Goal: Task Accomplishment & Management: Manage account settings

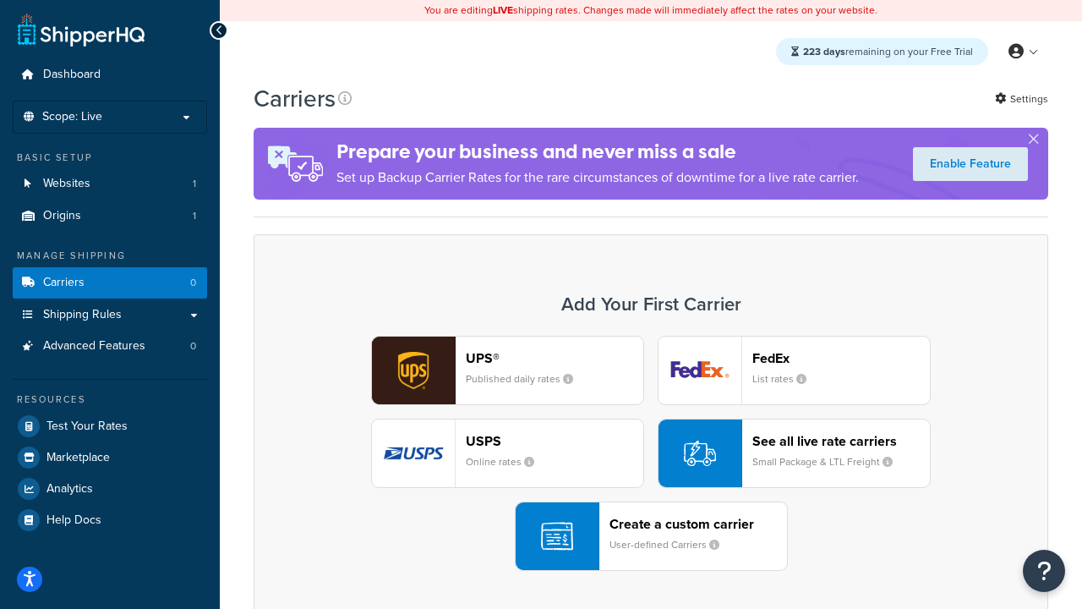
click at [651, 454] on div "UPS® Published daily rates FedEx List rates USPS Online rates See all live rate…" at bounding box center [650, 453] width 759 height 235
click at [841, 358] on header "FedEx" at bounding box center [841, 358] width 178 height 16
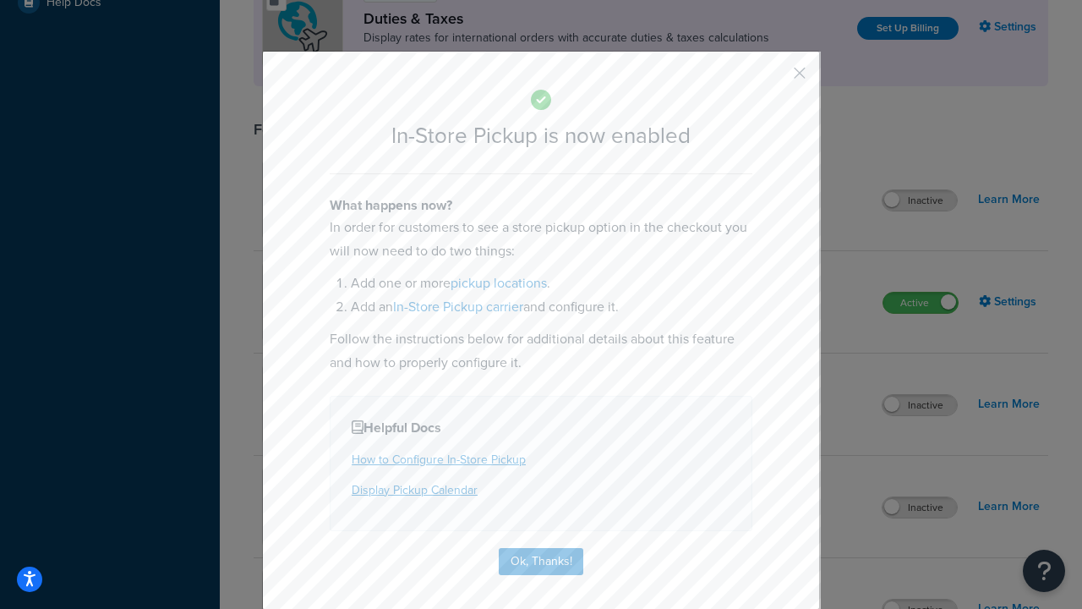
click at [774, 79] on button "button" at bounding box center [775, 79] width 4 height 4
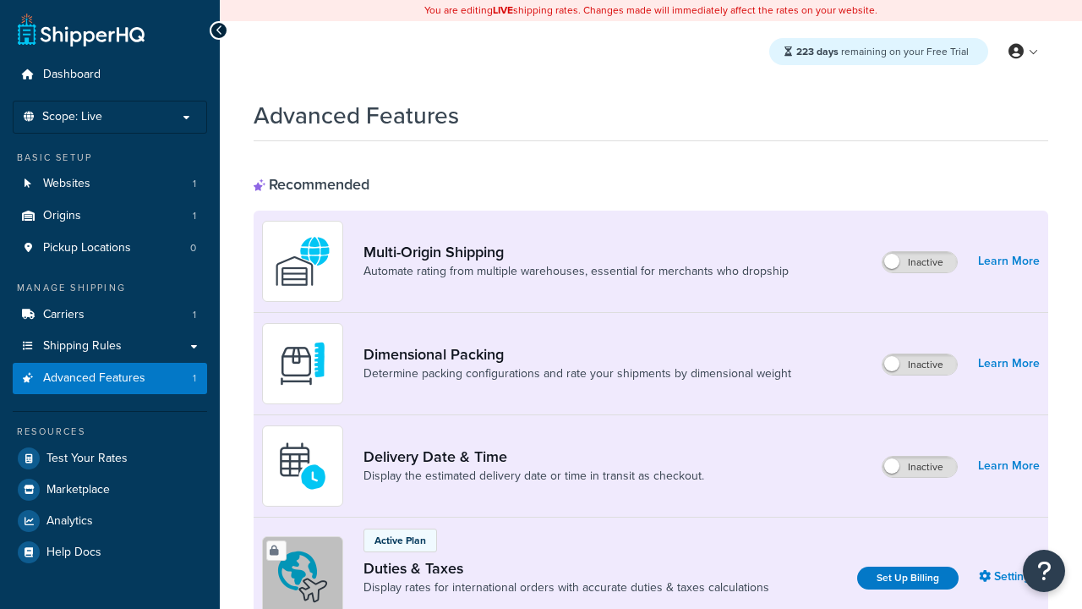
scroll to position [549, 0]
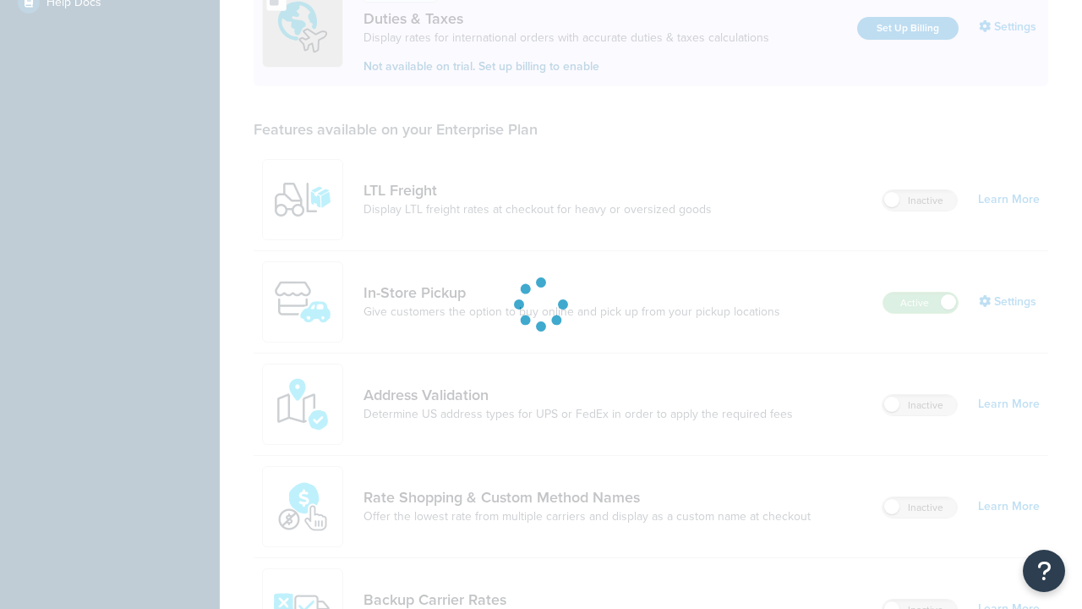
scroll to position [517, 0]
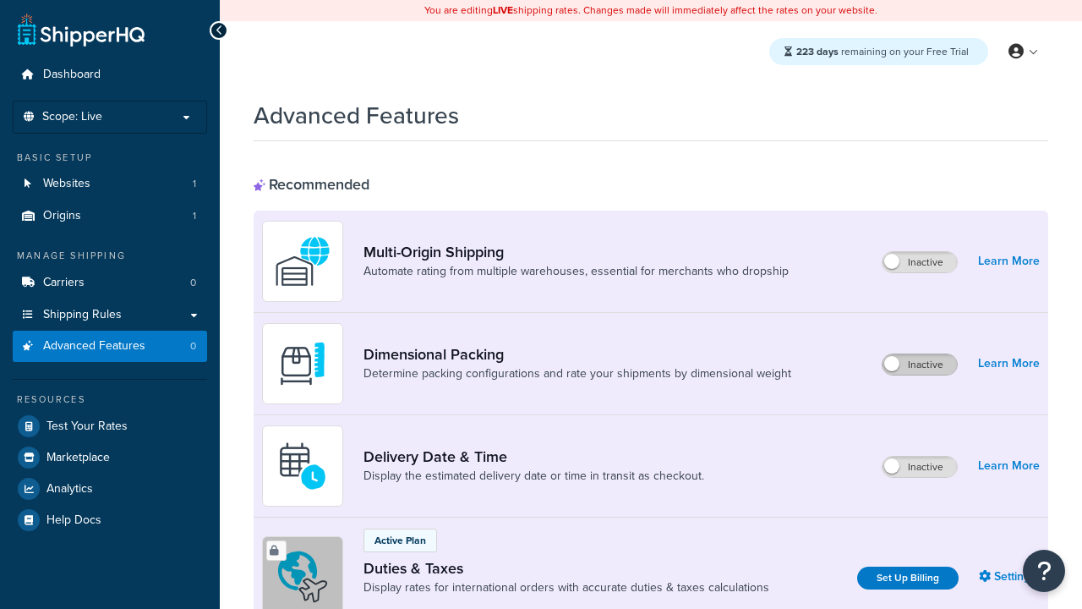
click at [921, 365] on label "Inactive" at bounding box center [920, 364] width 74 height 20
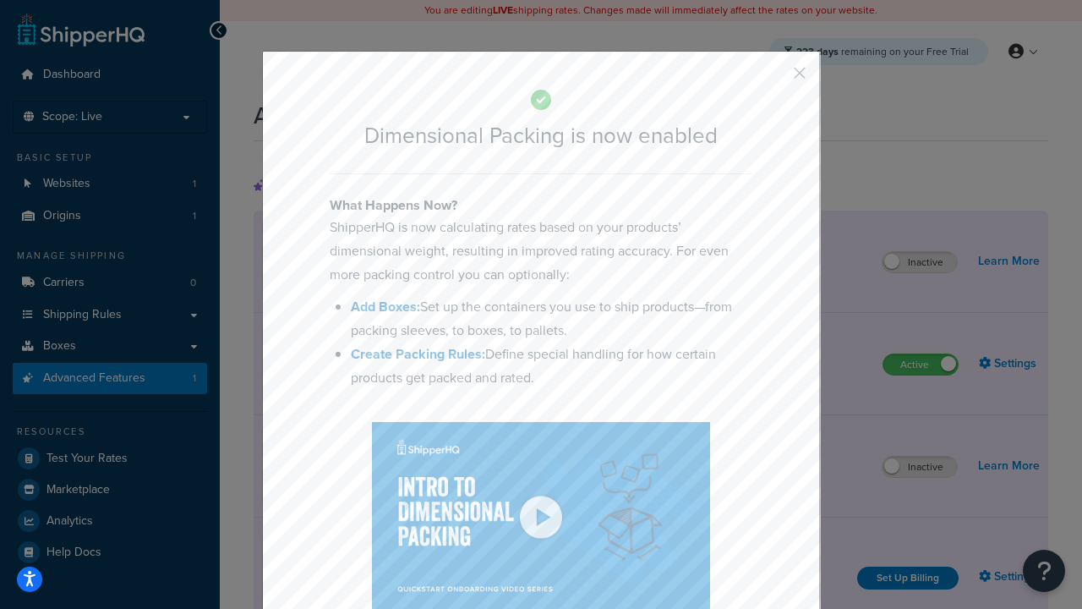
click at [774, 79] on button "button" at bounding box center [775, 79] width 4 height 4
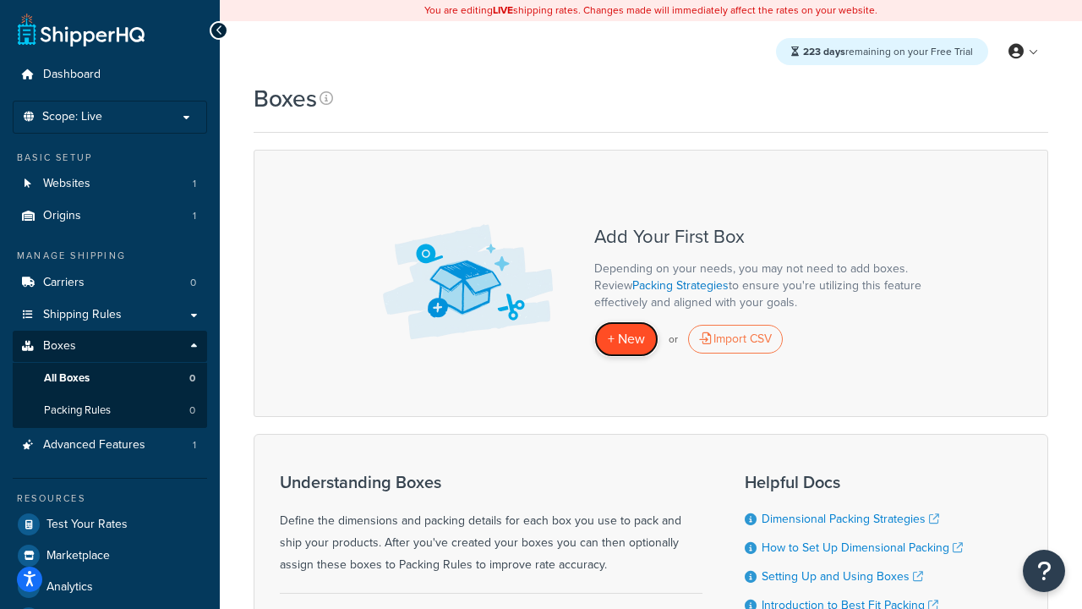
click at [626, 340] on span "+ New" at bounding box center [626, 338] width 37 height 19
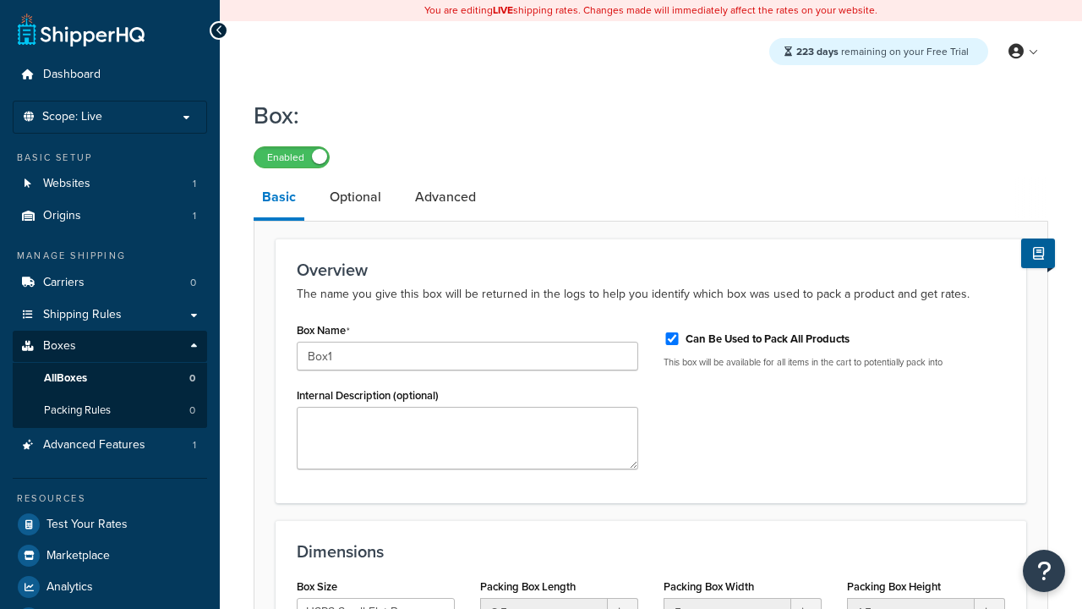
select select "usps_small"
type input "Box1"
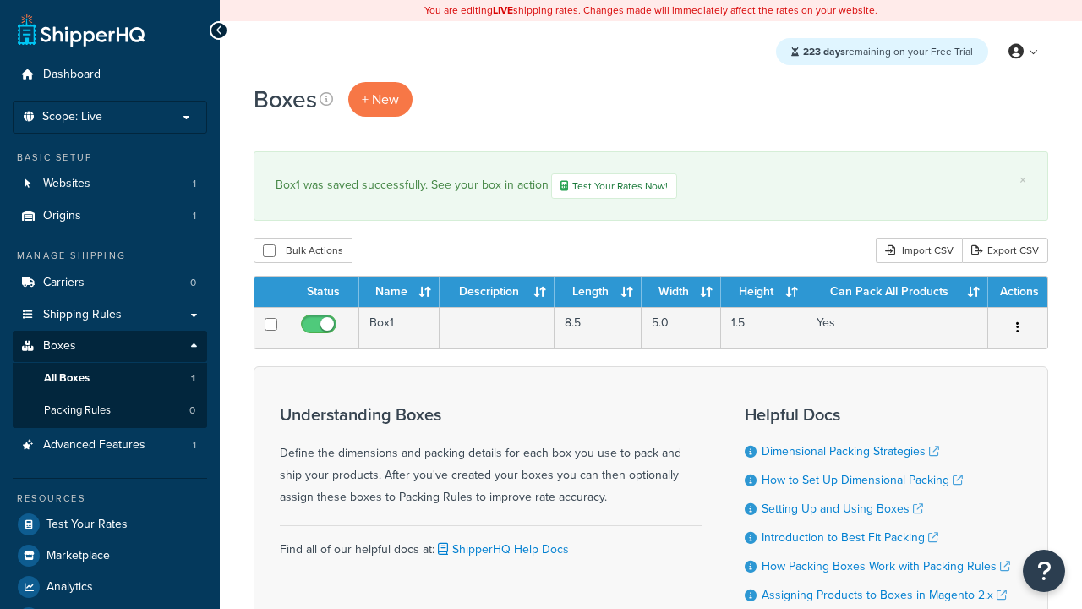
click at [323, 294] on th "Status" at bounding box center [323, 291] width 72 height 30
click at [399, 294] on th "Name" at bounding box center [399, 291] width 80 height 30
click at [497, 294] on th "Description" at bounding box center [497, 291] width 115 height 30
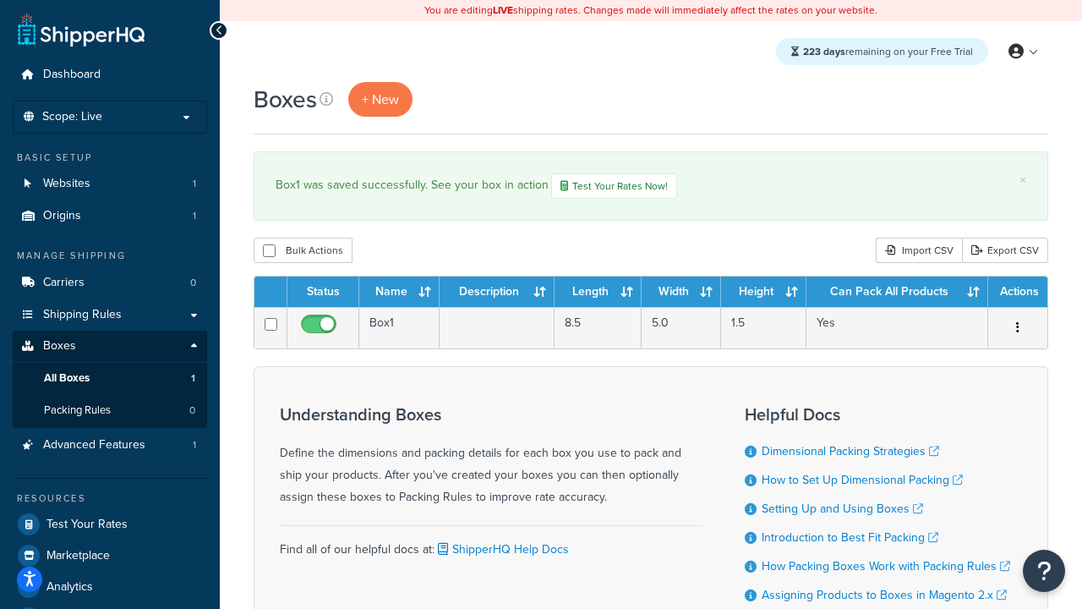
click at [497, 294] on th "Description" at bounding box center [497, 291] width 115 height 30
click at [598, 294] on th "Length" at bounding box center [598, 291] width 87 height 30
click at [681, 294] on th "Width" at bounding box center [681, 291] width 79 height 30
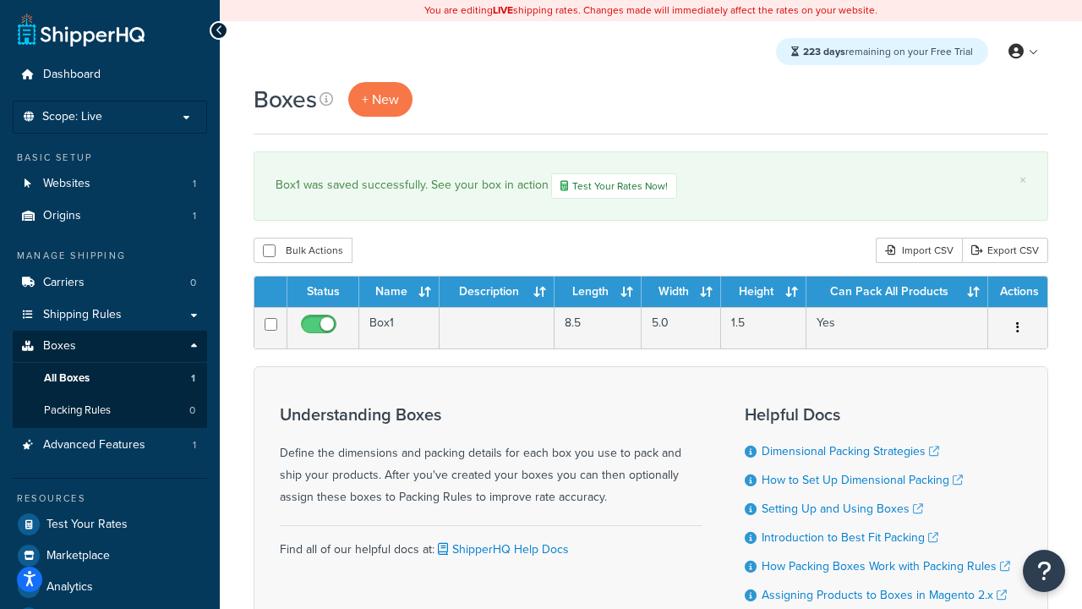
click at [763, 294] on th "Height" at bounding box center [763, 291] width 85 height 30
click at [897, 294] on th "Can Pack All Products" at bounding box center [897, 291] width 182 height 30
click at [1017, 294] on th "Actions" at bounding box center [1017, 291] width 59 height 30
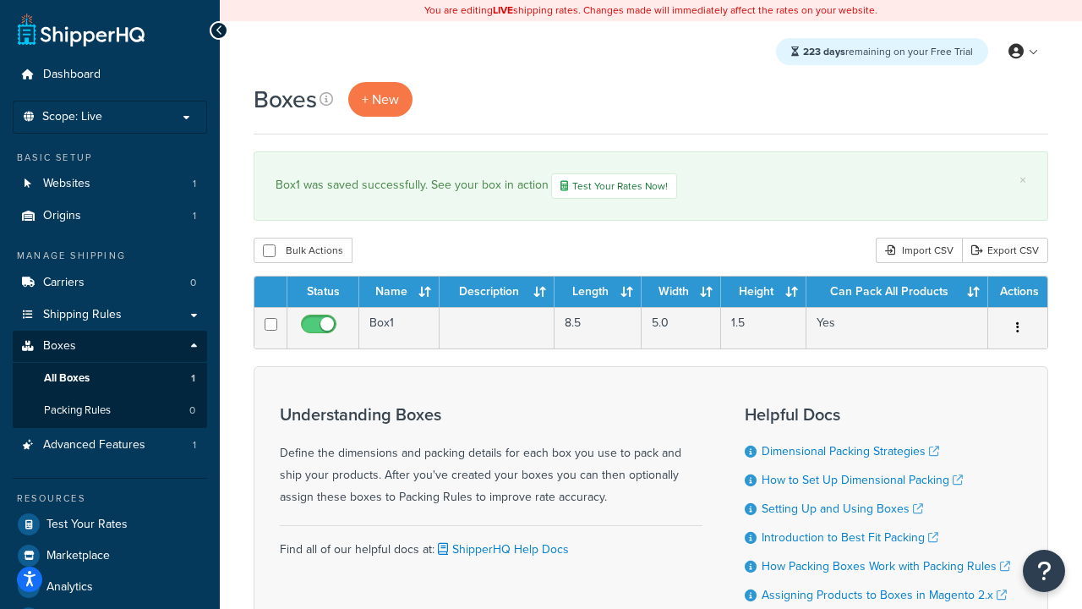
click at [1017, 294] on th "Actions" at bounding box center [1017, 291] width 59 height 30
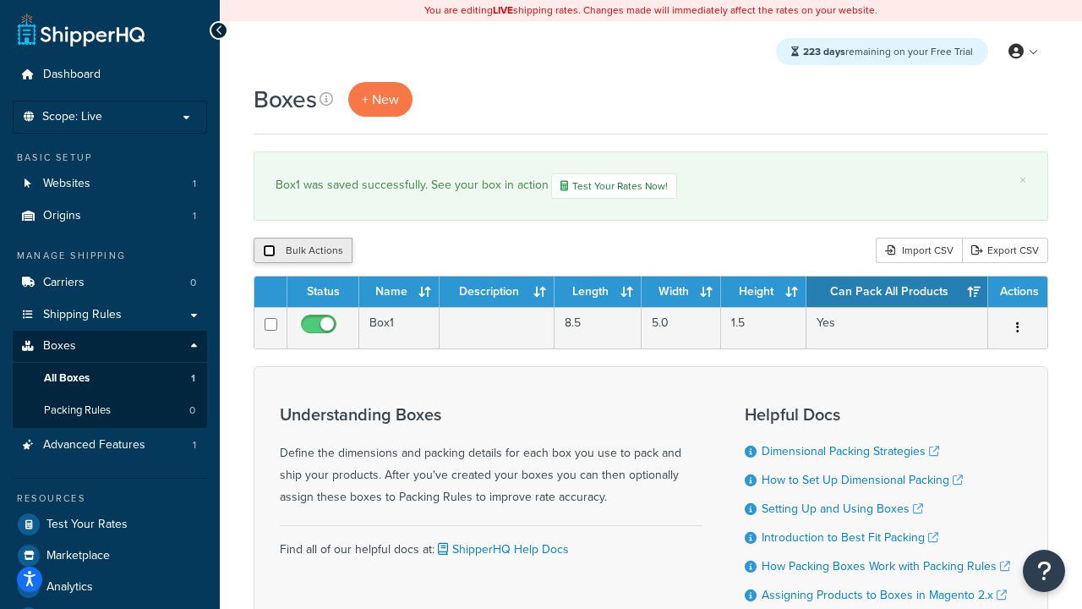
click at [269, 253] on input "checkbox" at bounding box center [269, 250] width 13 height 13
checkbox input "true"
click at [450, 253] on button "Delete" at bounding box center [451, 250] width 58 height 25
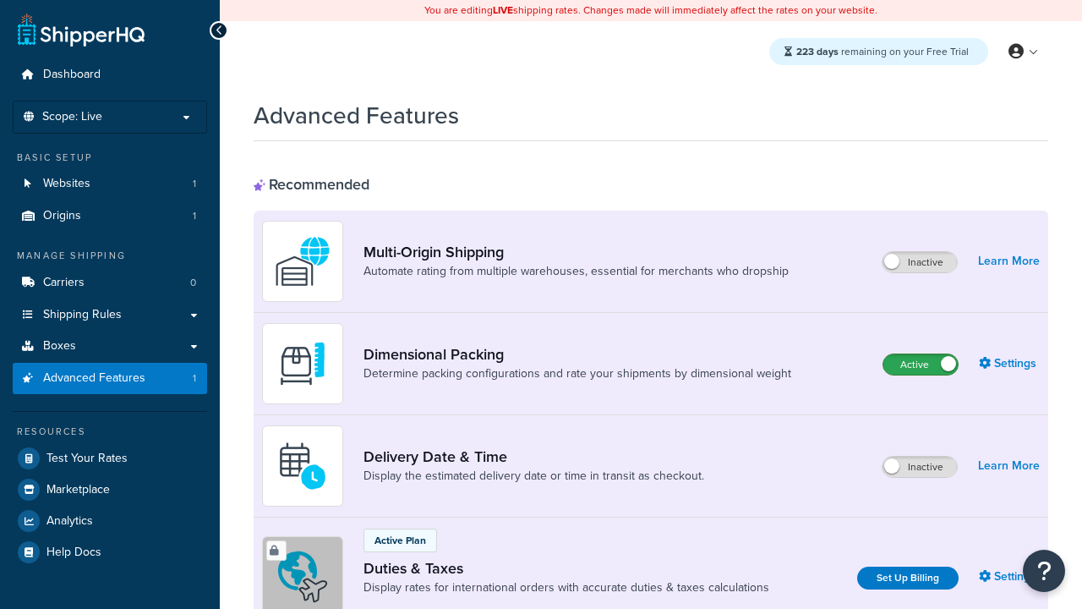
click at [921, 365] on label "Active" at bounding box center [920, 364] width 74 height 20
